Goal: Transaction & Acquisition: Purchase product/service

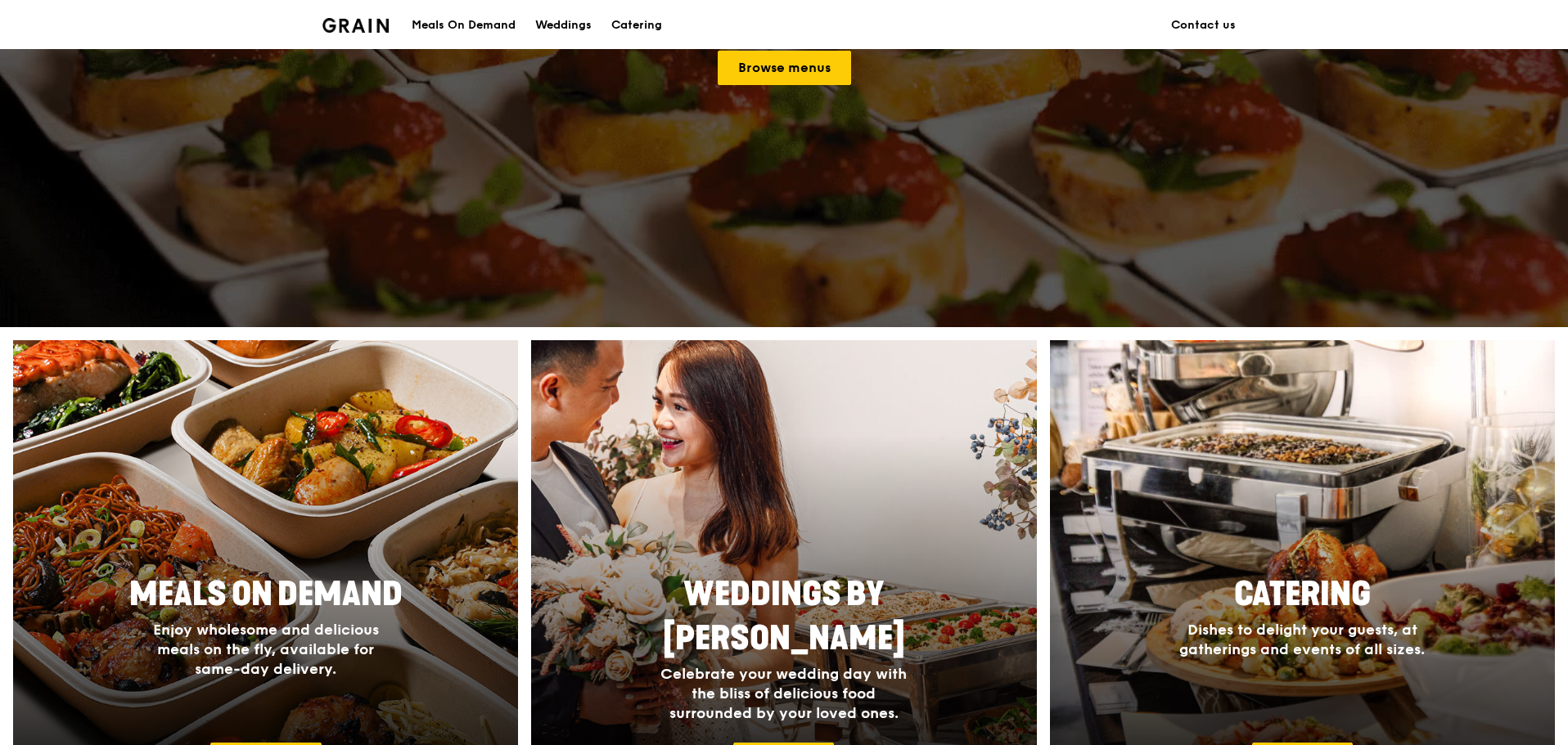
scroll to position [409, 0]
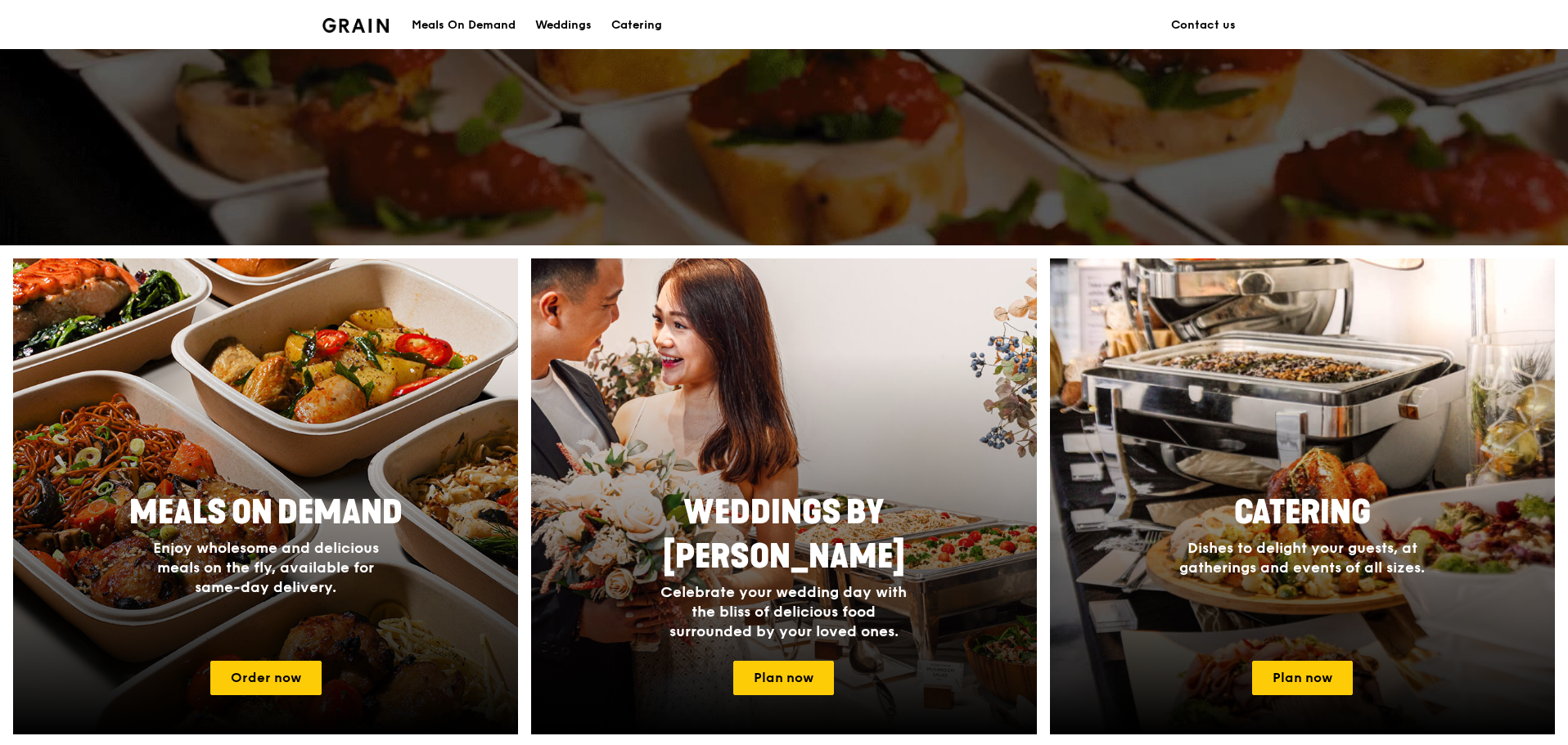
click at [484, 18] on div "Meals On Demand" at bounding box center [463, 25] width 104 height 49
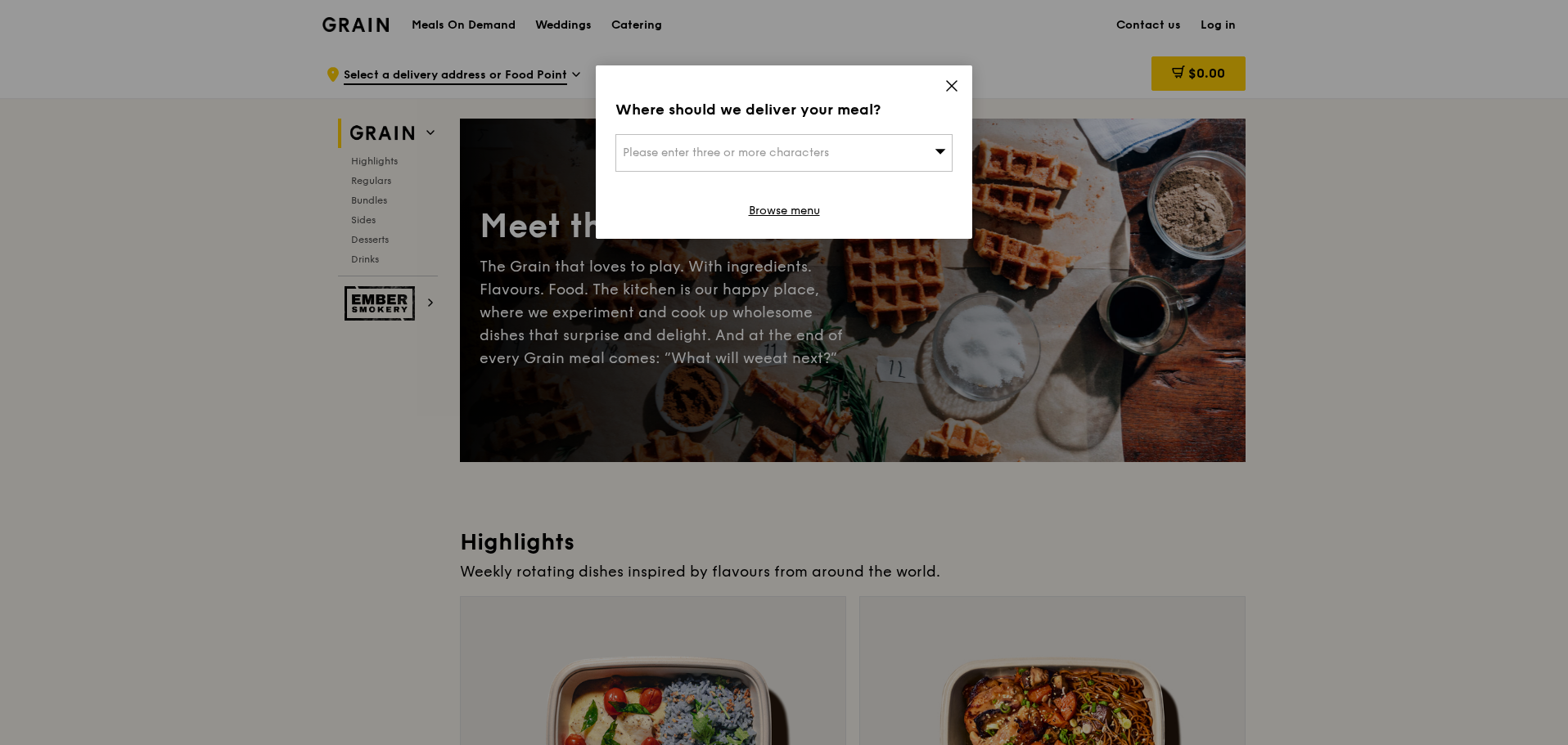
click at [966, 82] on div "Where should we deliver your meal? Please enter three or more characters Browse…" at bounding box center [783, 152] width 377 height 173
click at [954, 87] on icon at bounding box center [951, 86] width 14 height 14
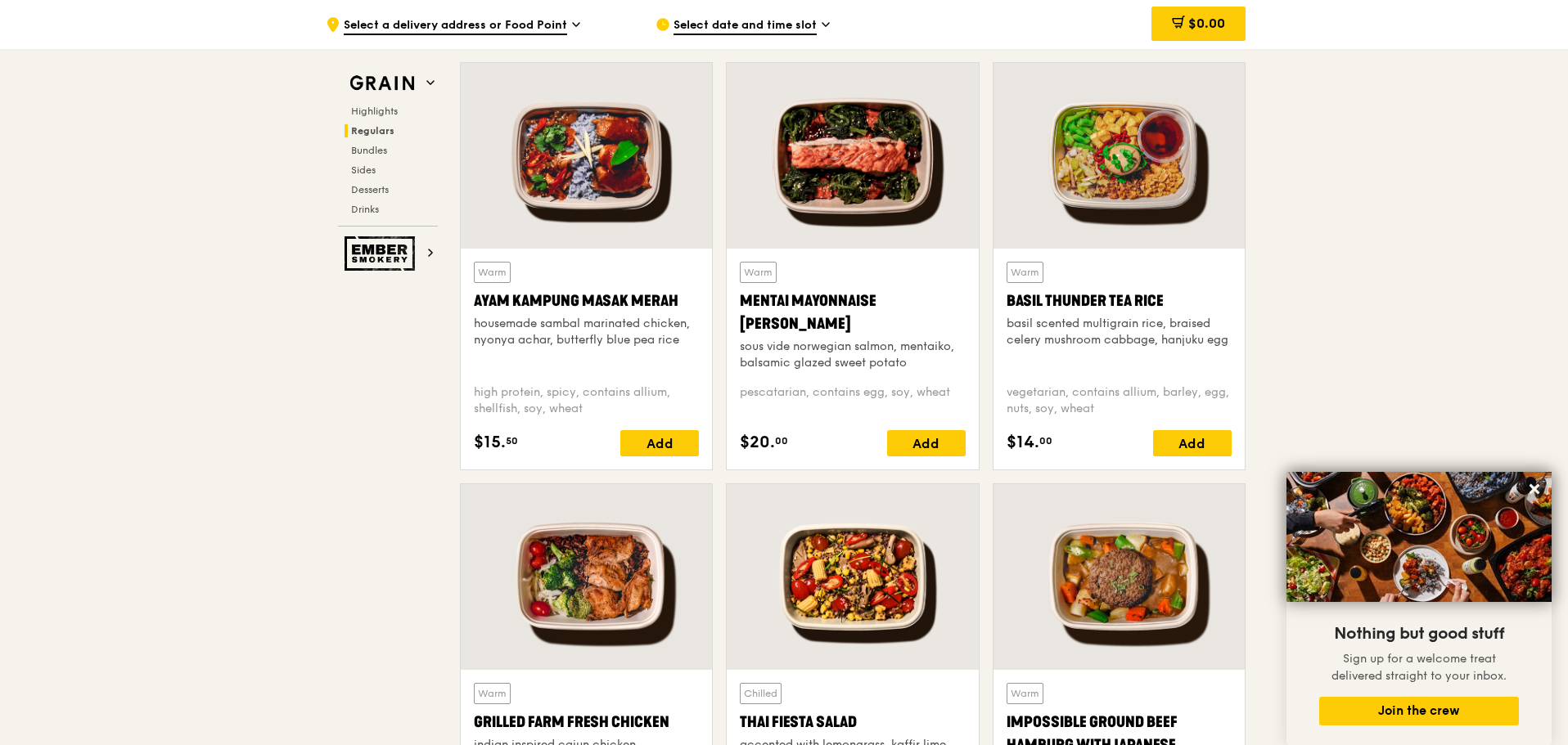
scroll to position [1473, 0]
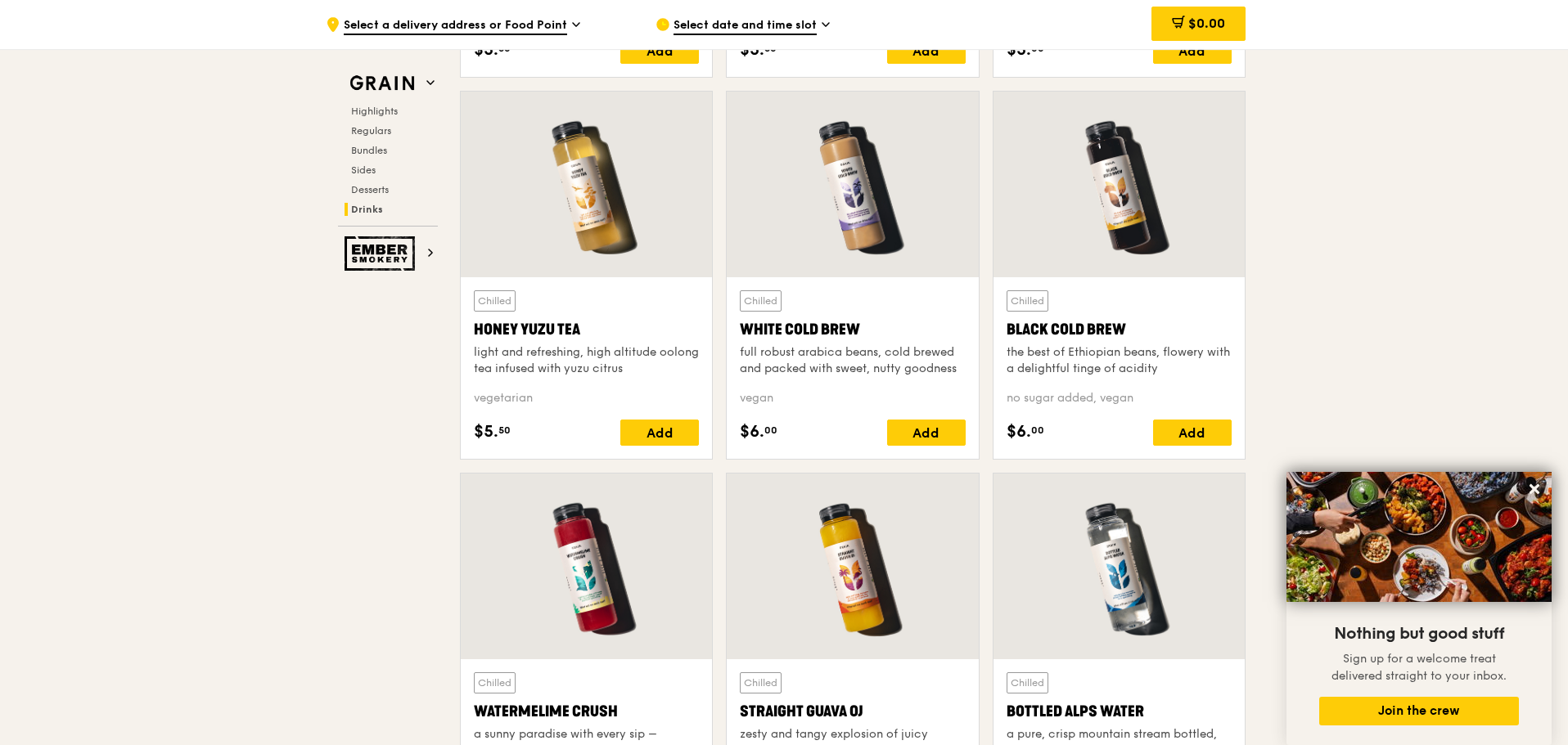
scroll to position [6054, 0]
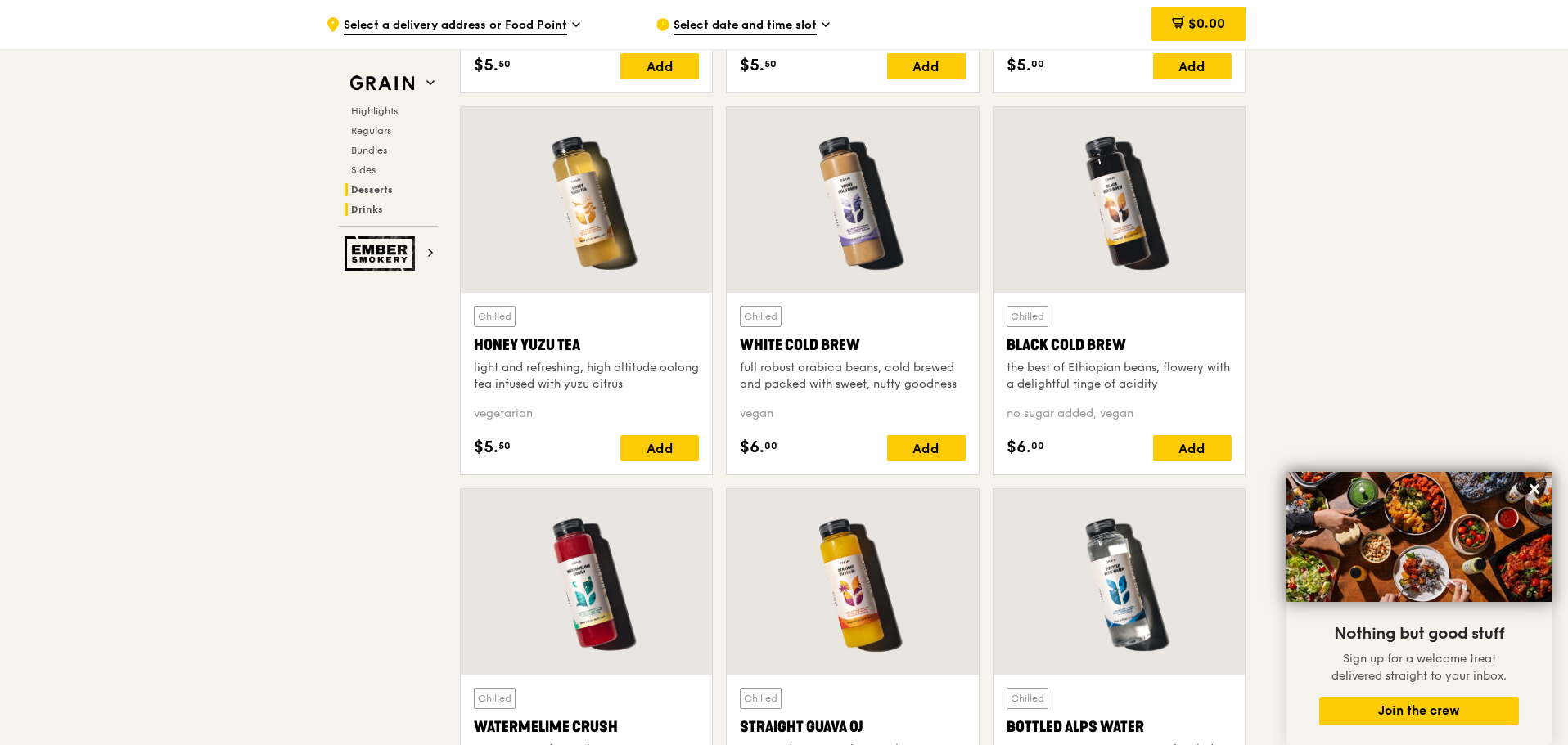
click at [362, 189] on span "Desserts" at bounding box center [372, 190] width 42 height 12
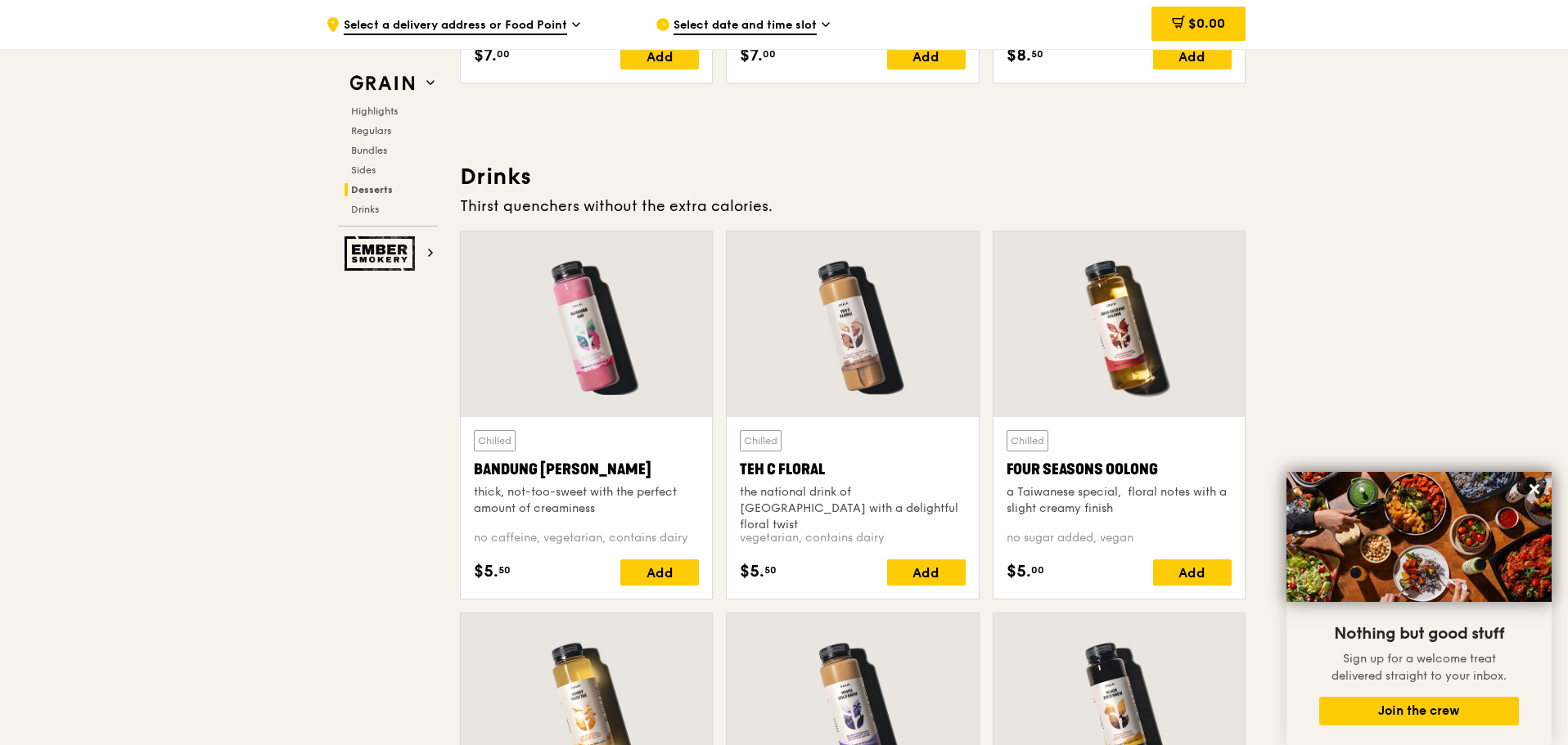
scroll to position [5629, 0]
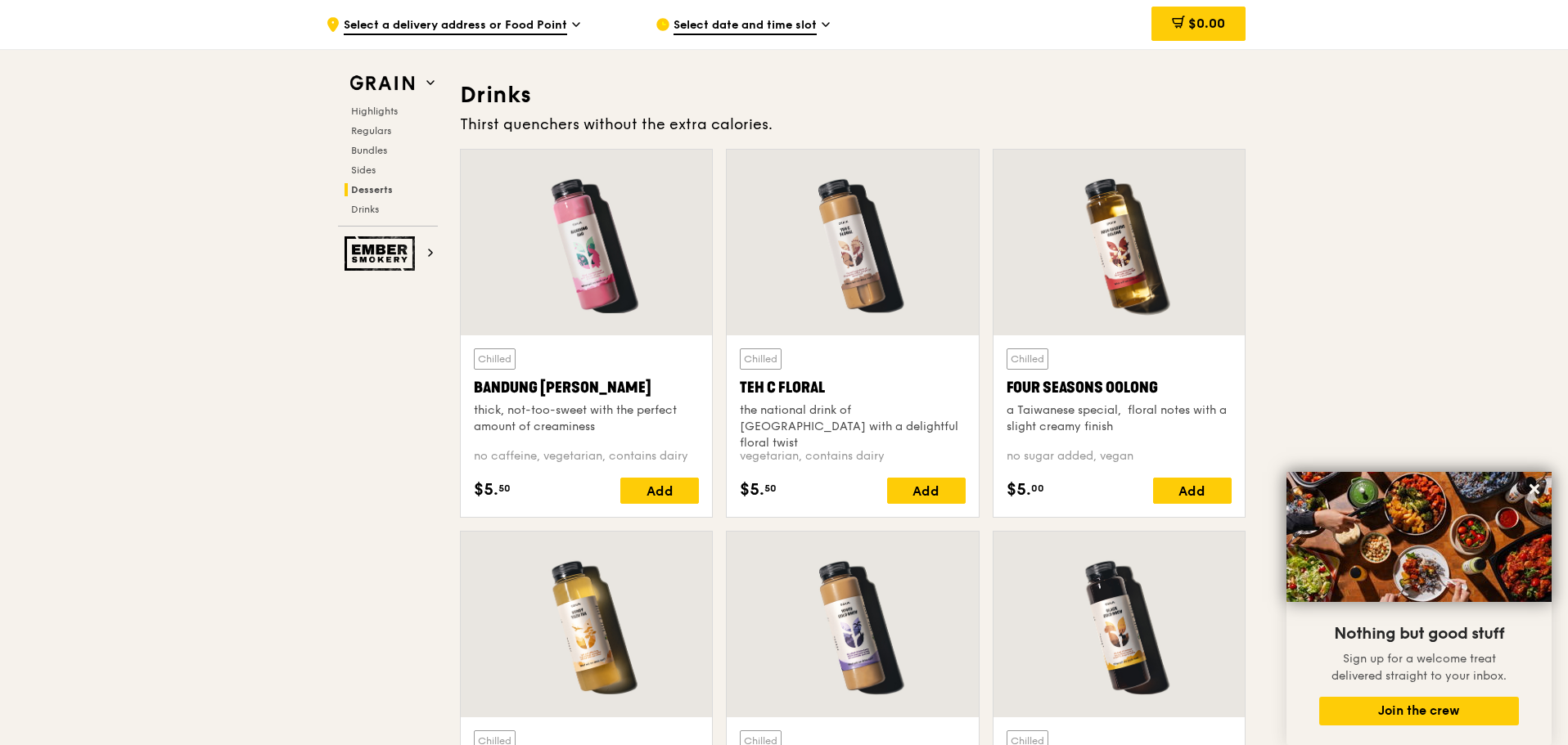
click at [835, 263] on div at bounding box center [852, 243] width 251 height 186
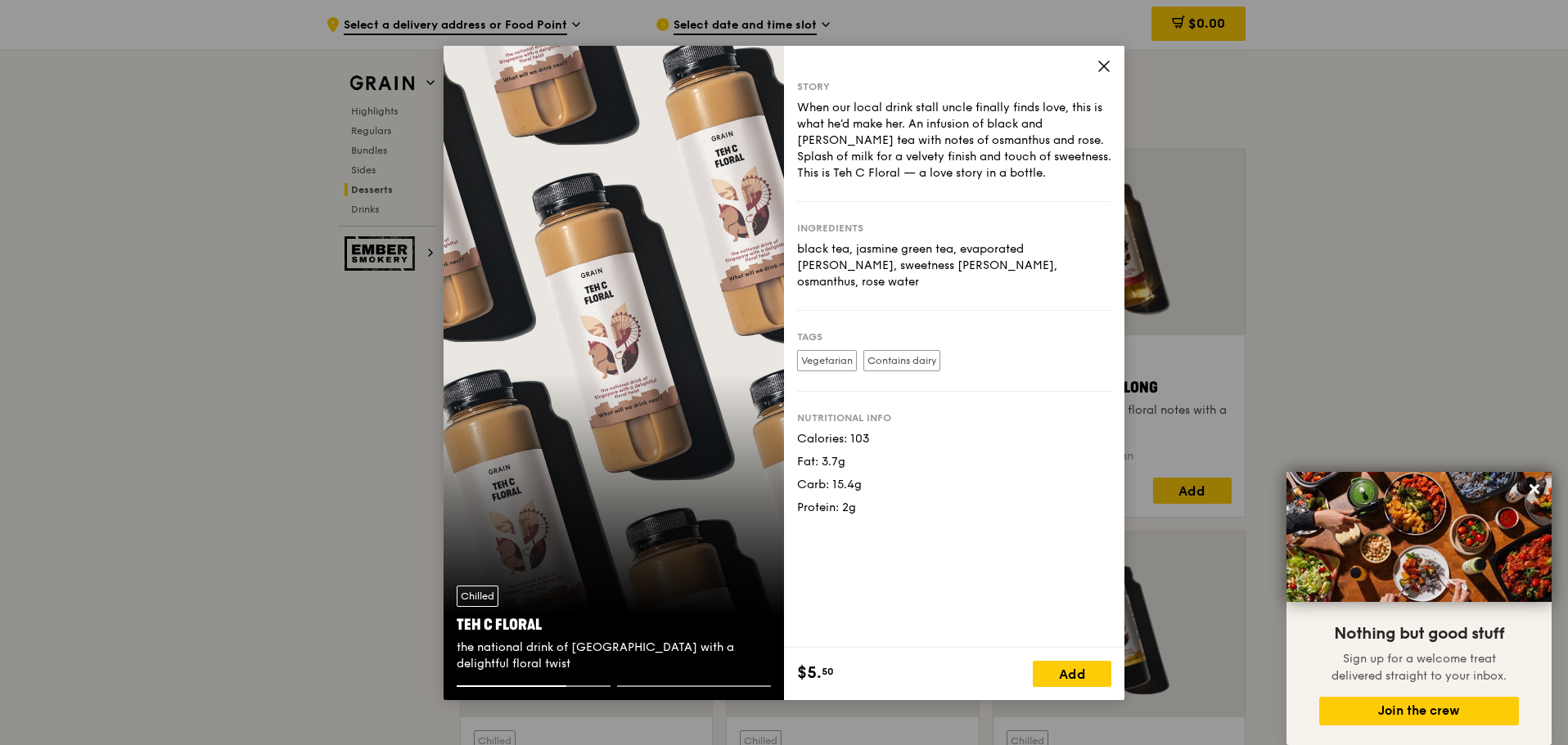
click at [1108, 67] on icon at bounding box center [1104, 66] width 14 height 14
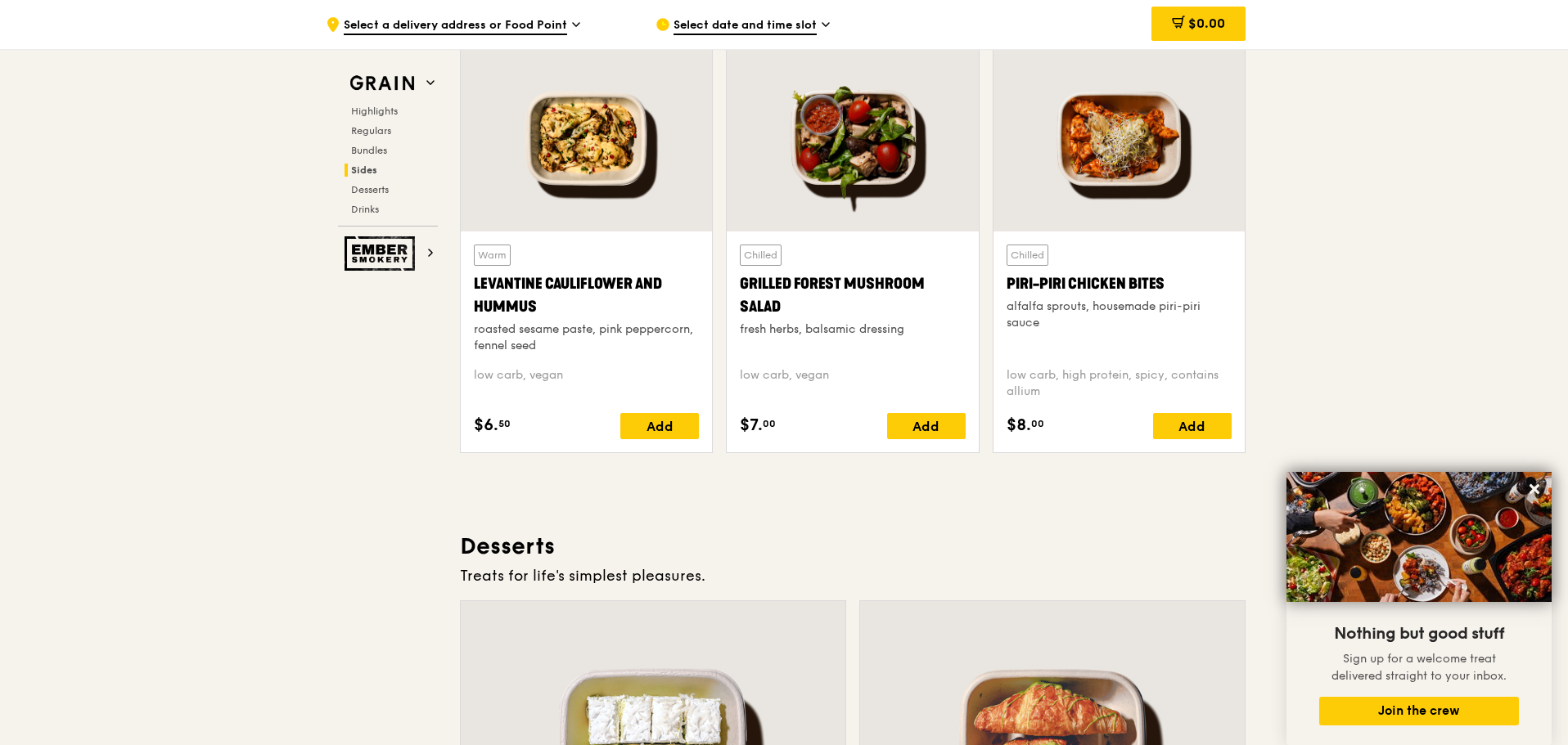
scroll to position [4157, 0]
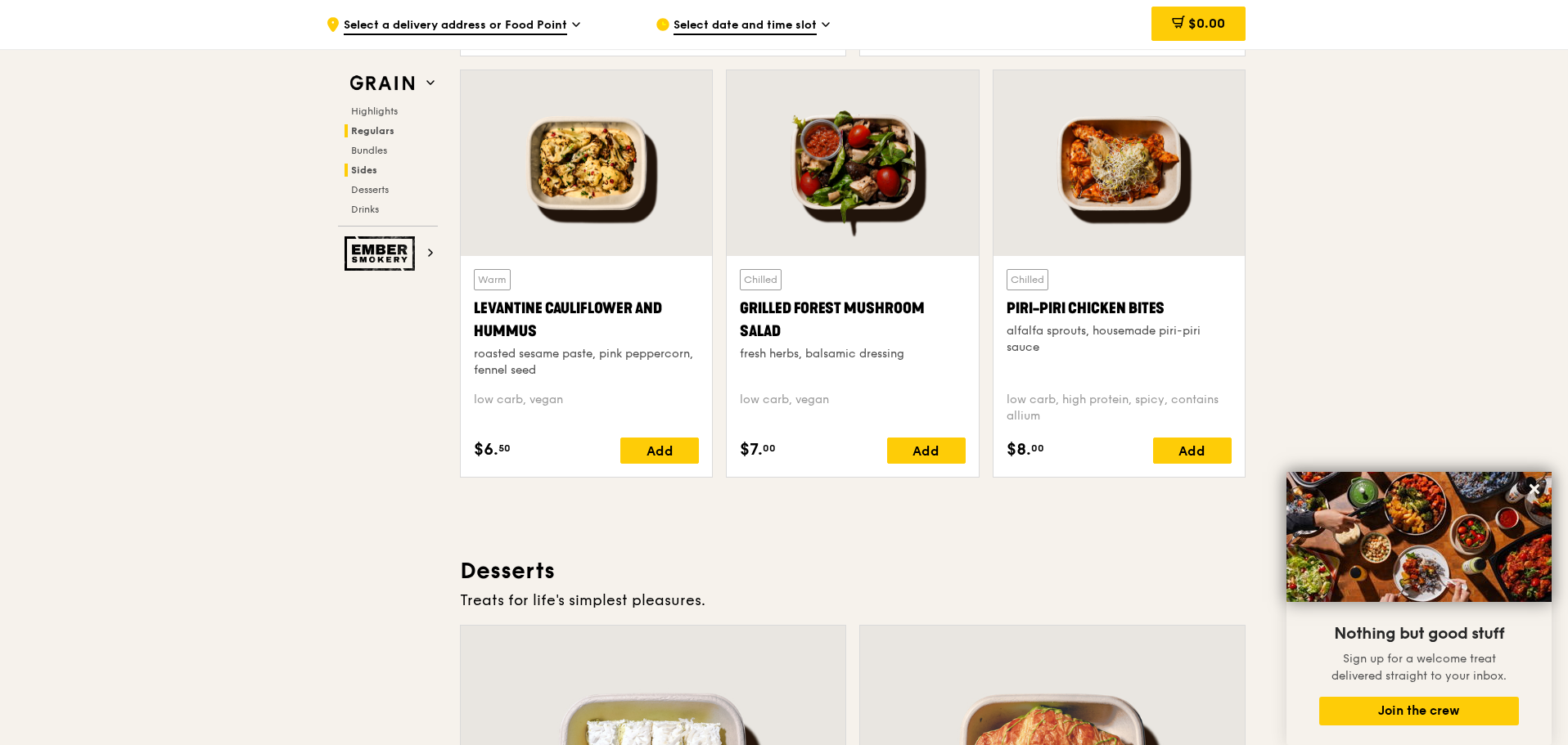
click at [378, 132] on span "Regulars" at bounding box center [373, 131] width 43 height 12
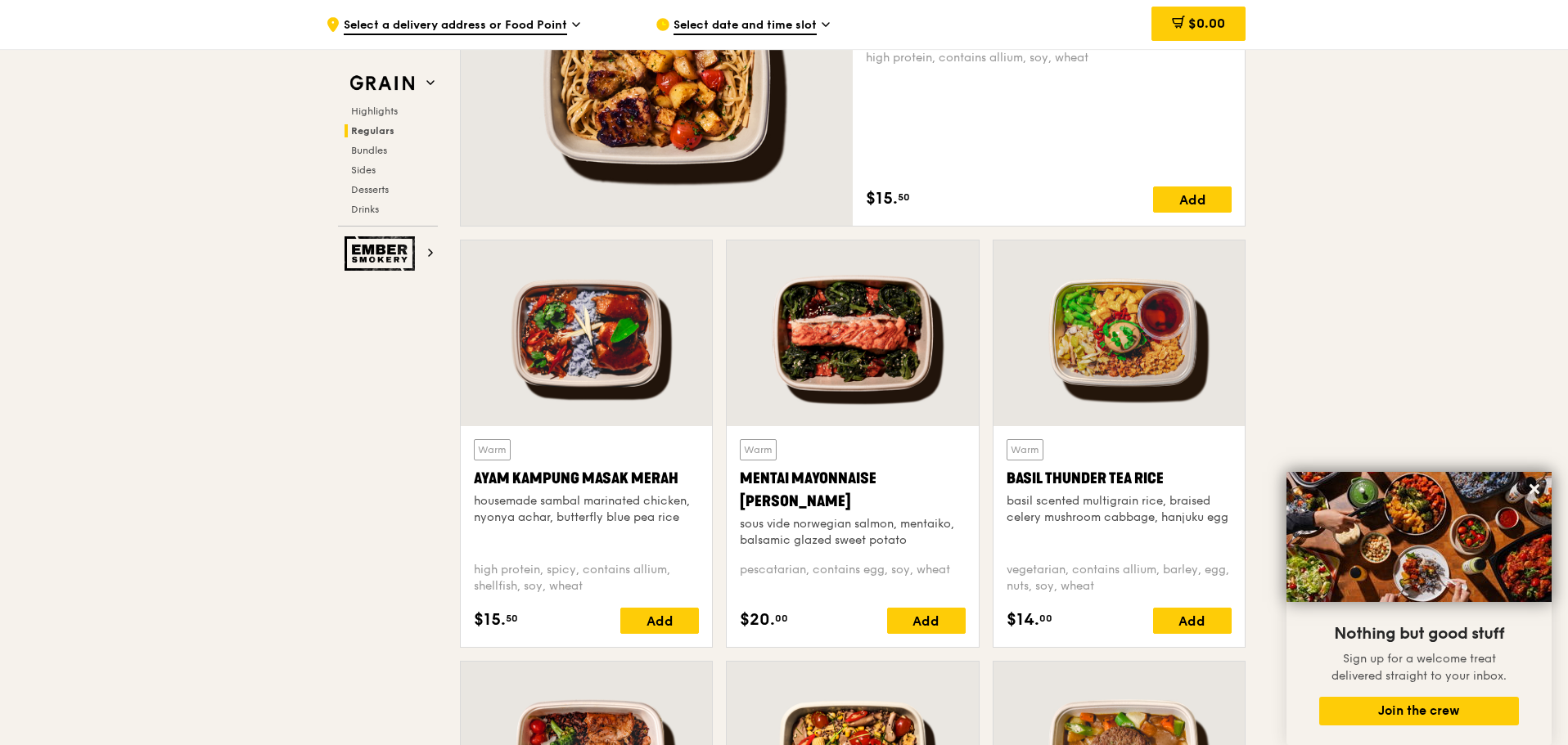
scroll to position [1059, 0]
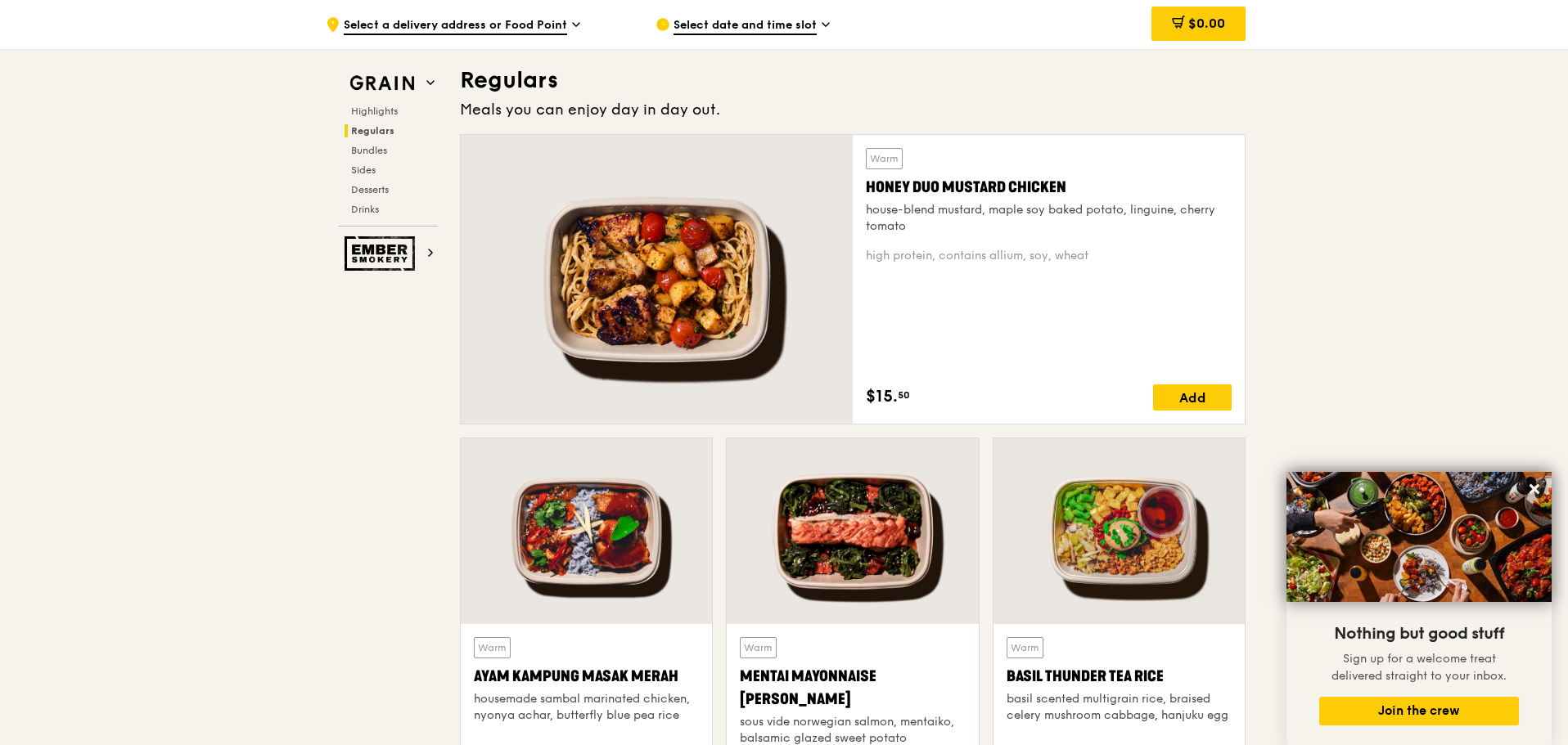
click at [697, 260] on div at bounding box center [657, 279] width 392 height 289
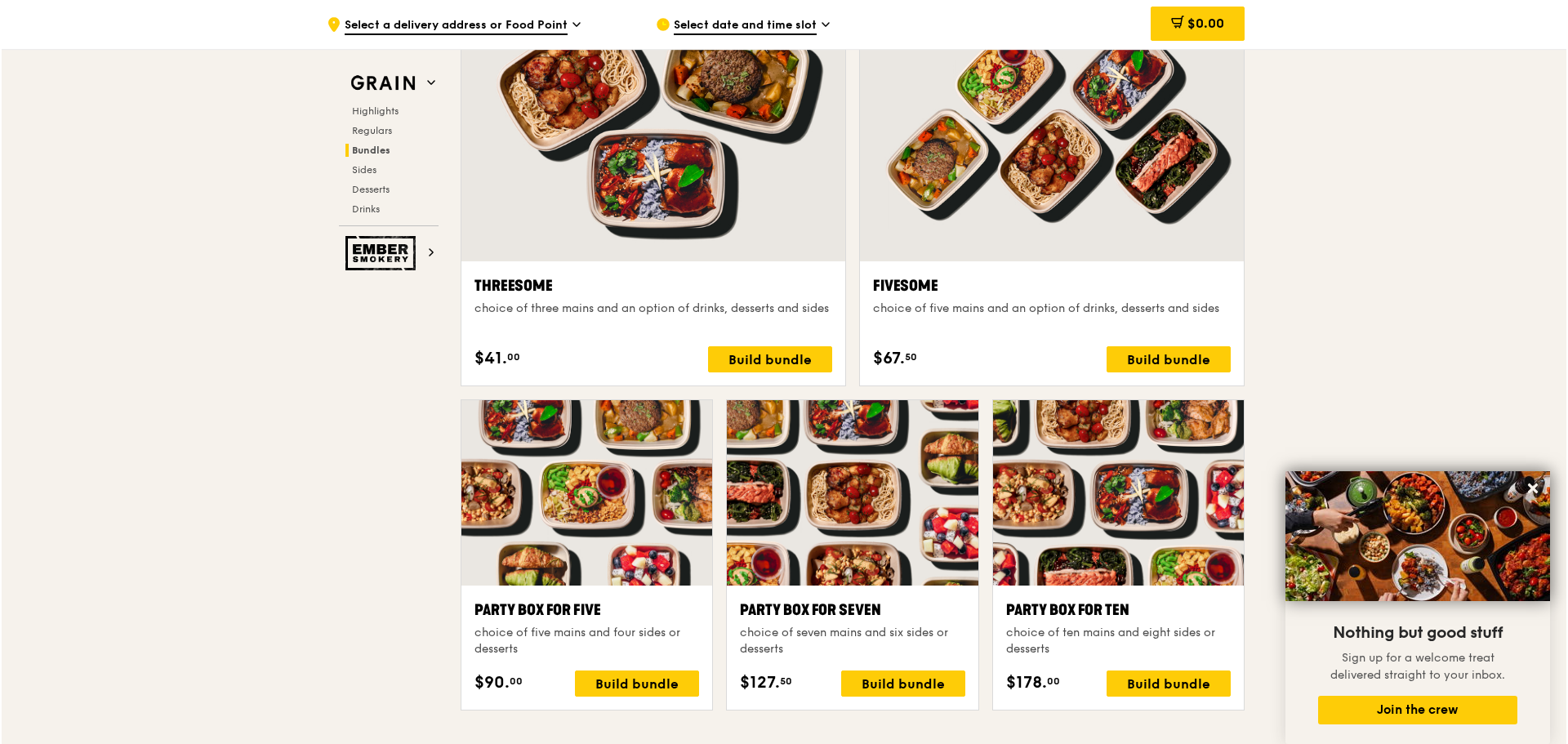
scroll to position [2937, 0]
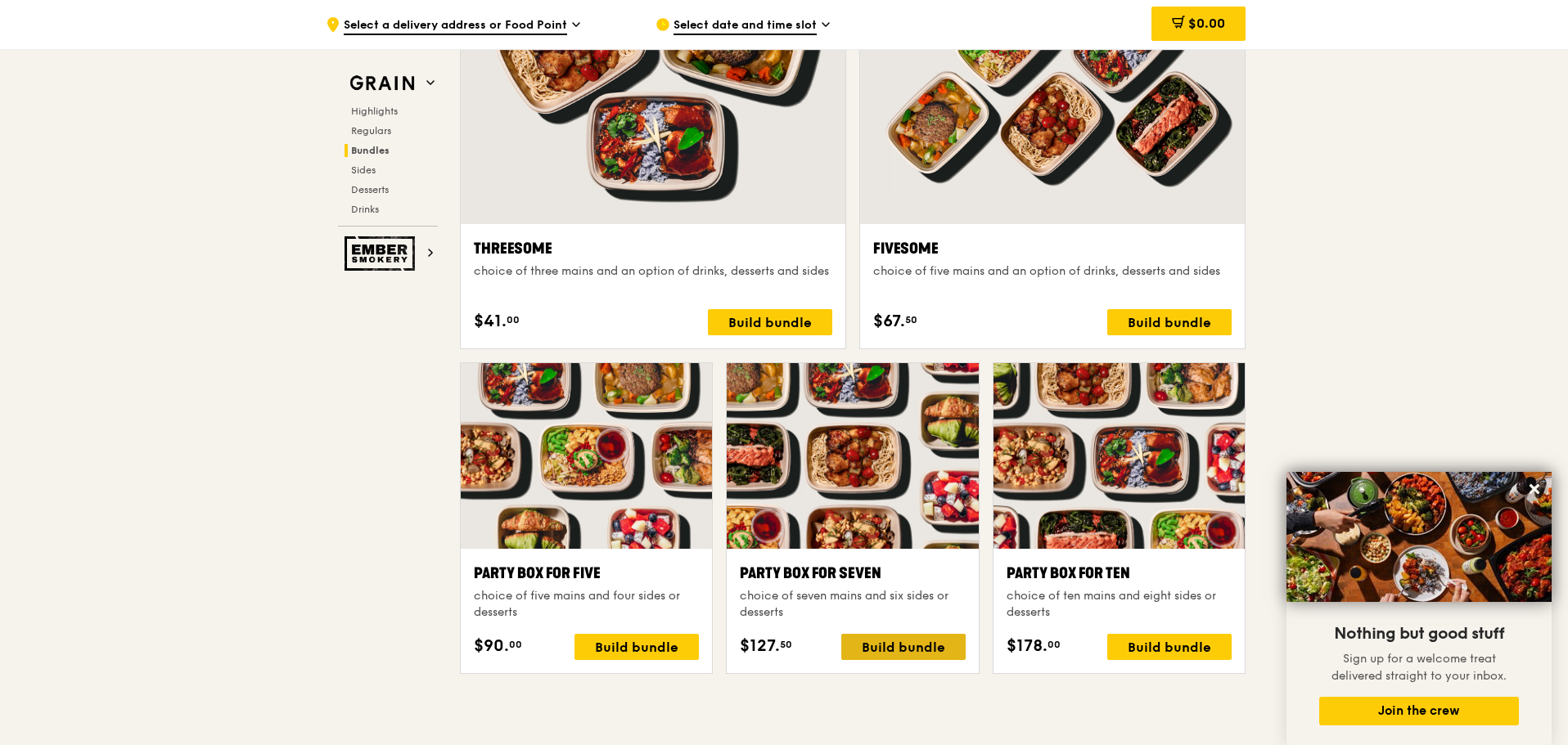
click at [891, 650] on div "Build bundle" at bounding box center [903, 647] width 125 height 26
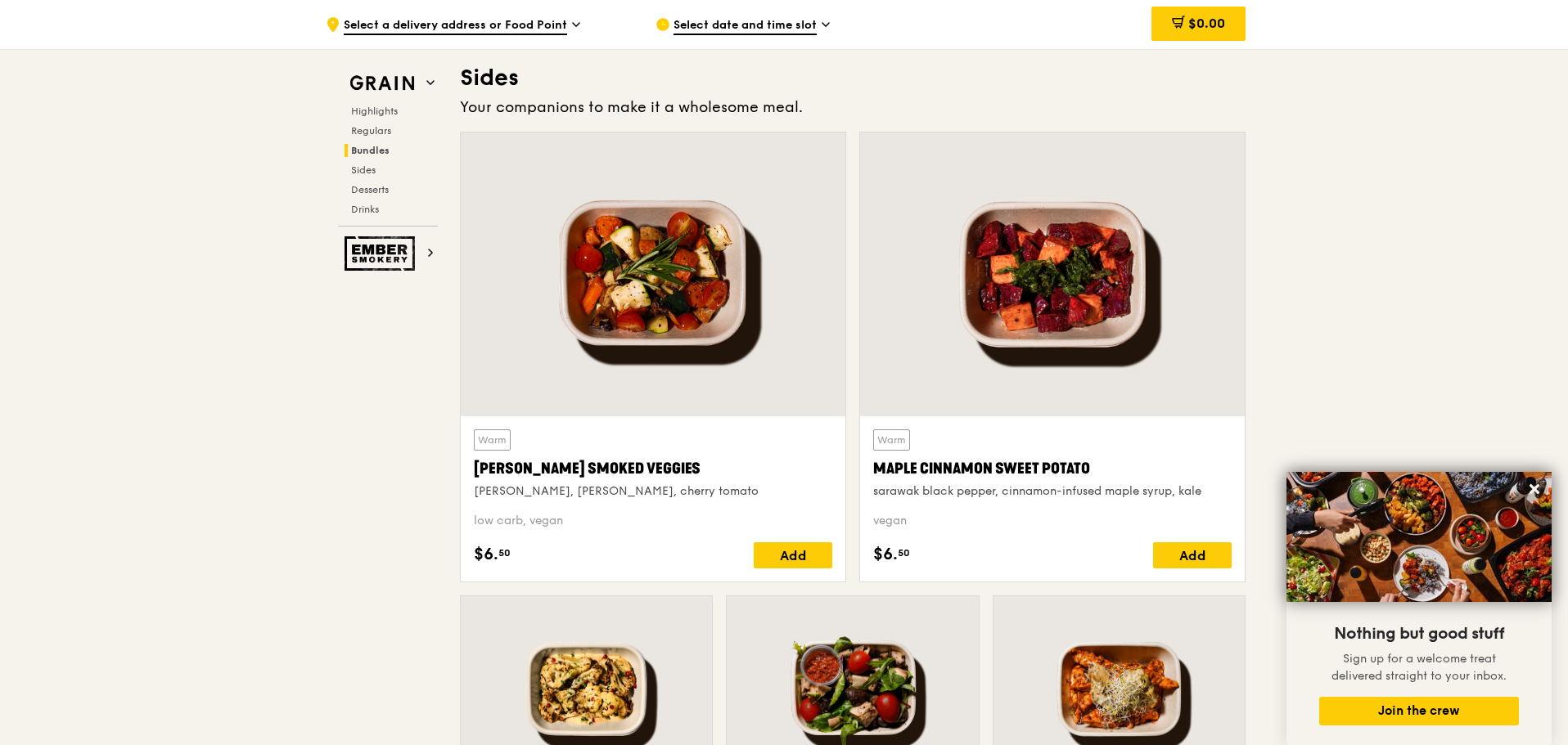
scroll to position [3677, 0]
